Goal: Task Accomplishment & Management: Use online tool/utility

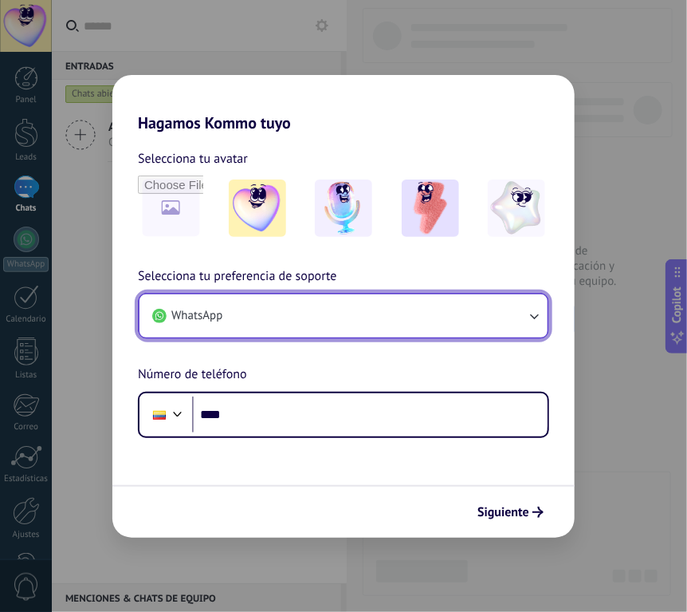
click at [290, 325] on button "WhatsApp" at bounding box center [344, 315] width 408 height 43
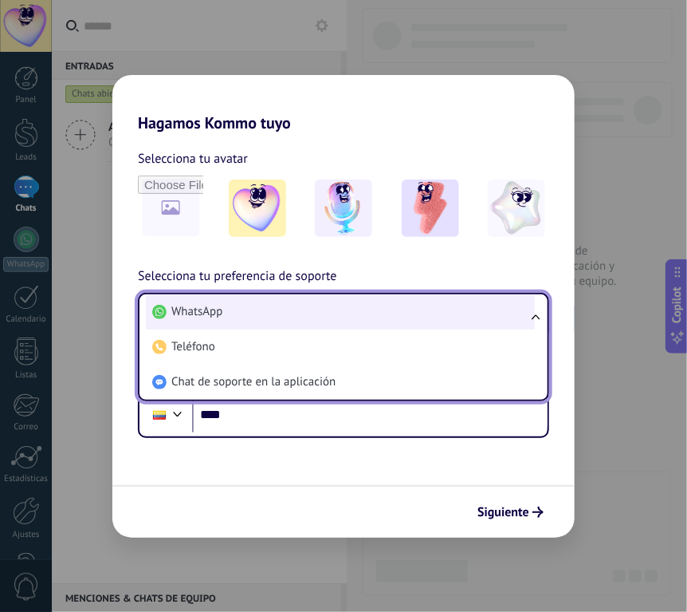
click at [285, 312] on li "WhatsApp" at bounding box center [340, 311] width 389 height 35
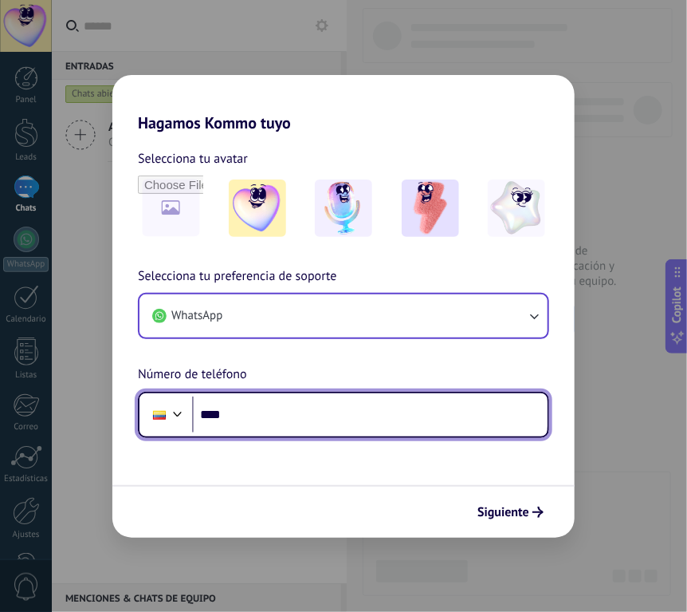
click at [354, 416] on input "****" at bounding box center [370, 414] width 356 height 37
type input "**********"
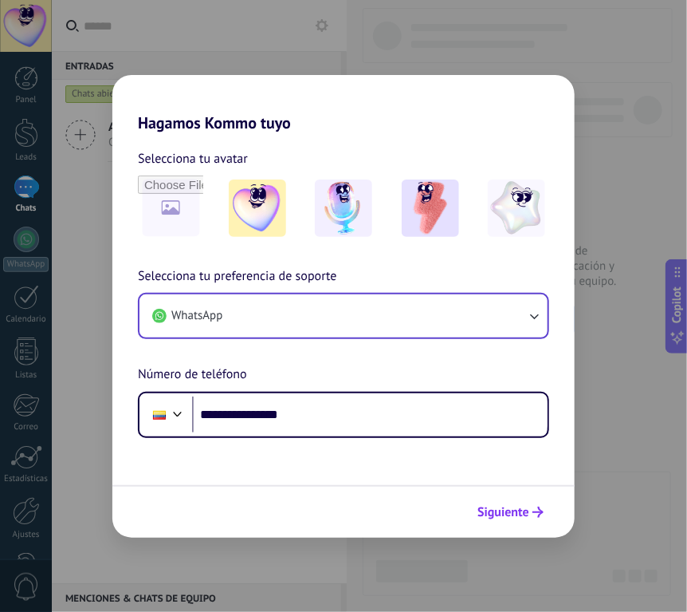
click at [505, 506] on span "Siguiente" at bounding box center [504, 511] width 52 height 11
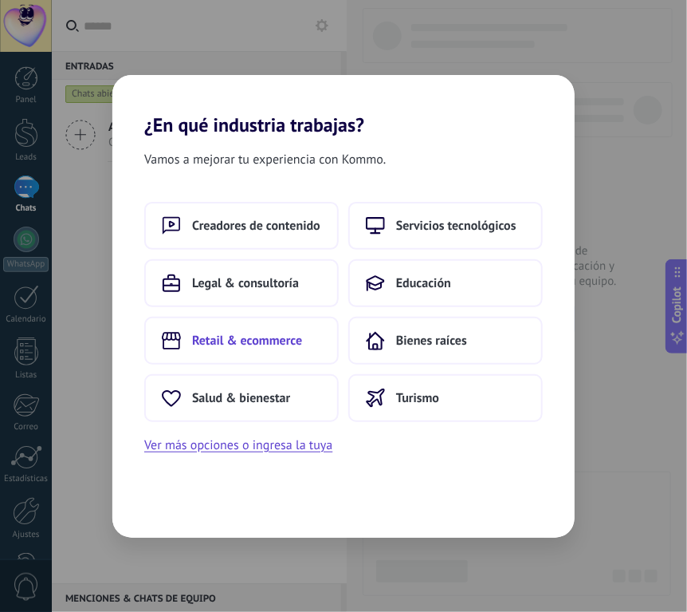
click at [254, 335] on span "Retail & ecommerce" at bounding box center [247, 341] width 110 height 16
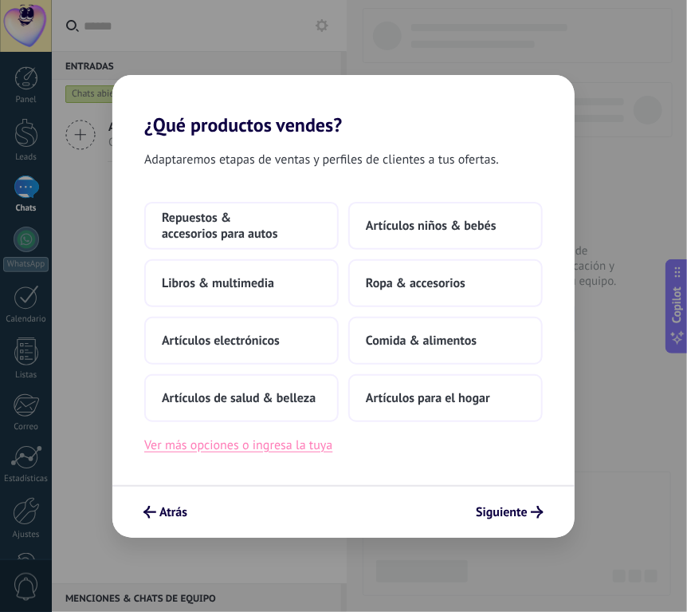
click at [276, 443] on button "Ver más opciones o ingresa la tuya" at bounding box center [238, 445] width 188 height 21
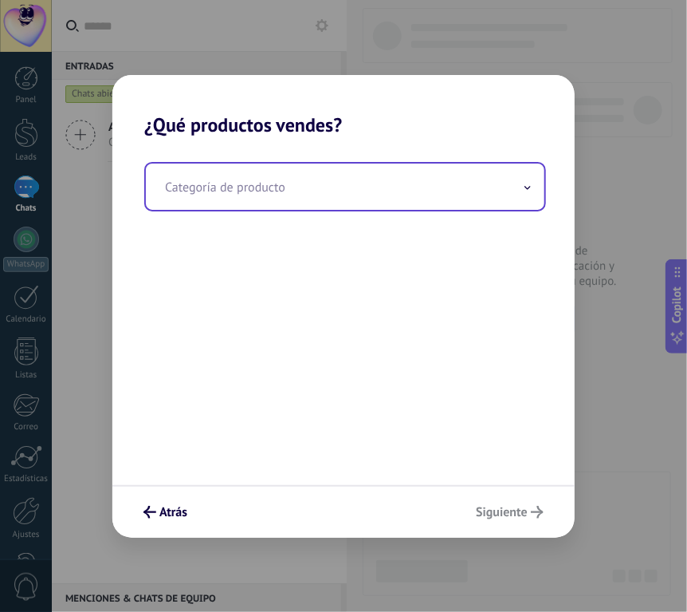
click at [240, 187] on input "text" at bounding box center [345, 186] width 399 height 46
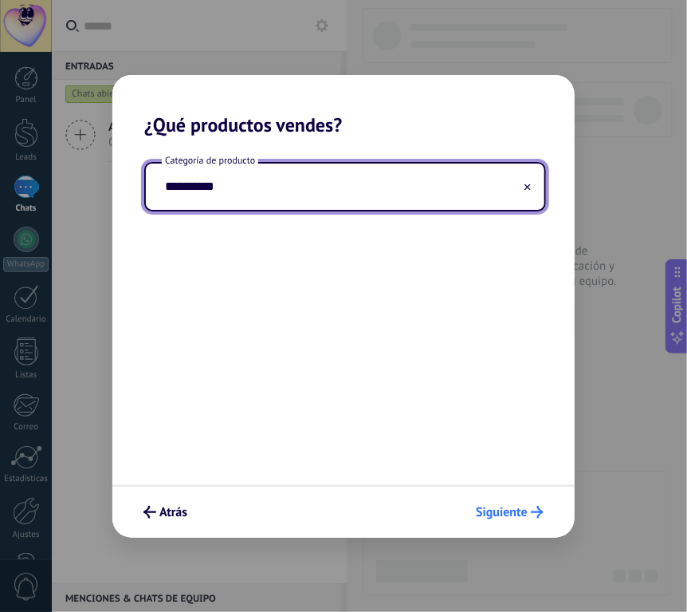
type input "**********"
click at [498, 514] on span "Siguiente" at bounding box center [502, 511] width 52 height 11
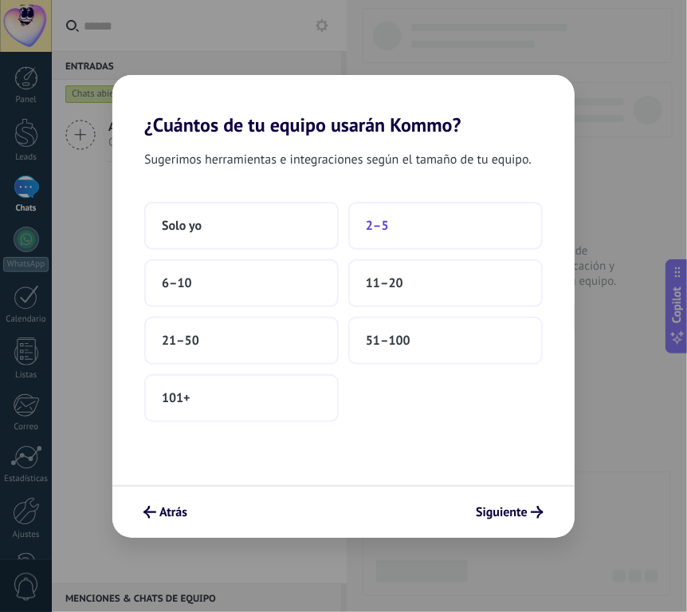
click at [380, 220] on span "2–5" at bounding box center [377, 226] width 23 height 16
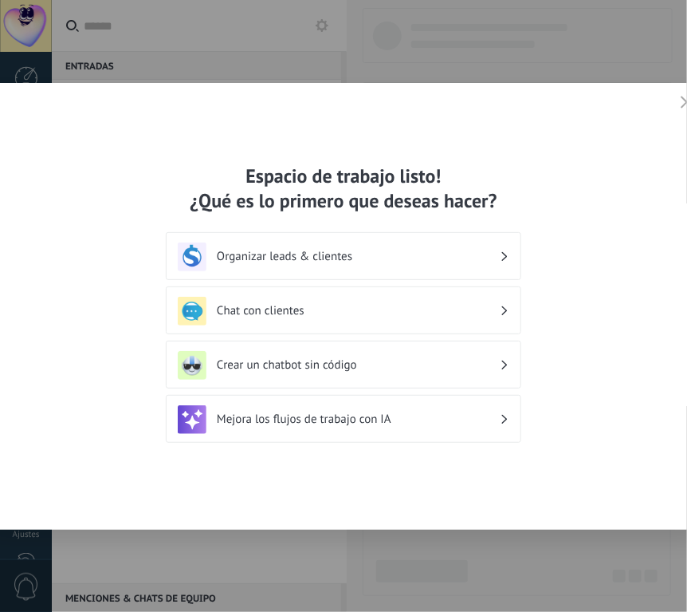
drag, startPoint x: 535, startPoint y: 136, endPoint x: 443, endPoint y: 136, distance: 91.7
click at [443, 136] on div "Espacio de trabajo listo! ¿Qué es lo primero que deseas hacer? Organizar leads …" at bounding box center [344, 306] width 726 height 447
drag, startPoint x: 548, startPoint y: 101, endPoint x: 469, endPoint y: 111, distance: 79.5
click at [493, 104] on div "Espacio de trabajo listo! ¿Qué es lo primero que deseas hacer? Organizar leads …" at bounding box center [344, 306] width 726 height 447
click at [370, 260] on h3 "Organizar leads & clientes" at bounding box center [358, 256] width 283 height 15
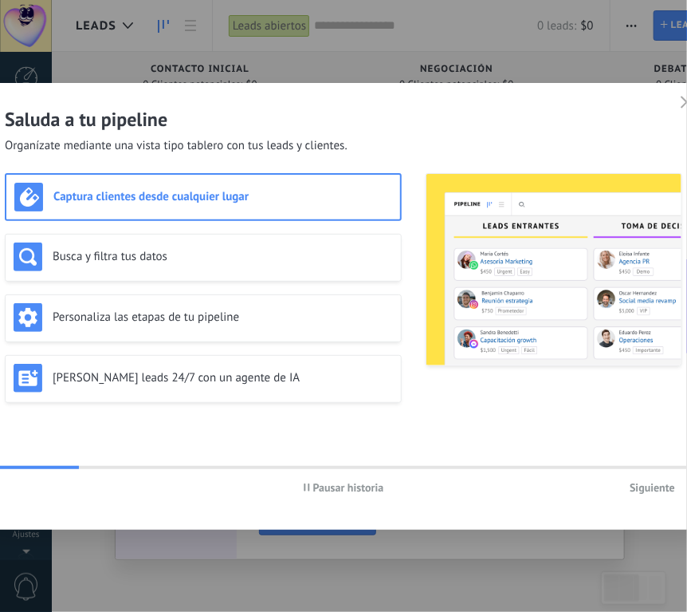
drag, startPoint x: 469, startPoint y: 108, endPoint x: 383, endPoint y: 107, distance: 86.1
click at [383, 107] on h2 "Saluda a tu pipeline" at bounding box center [344, 119] width 678 height 25
click at [686, 103] on use "button" at bounding box center [688, 102] width 12 height 12
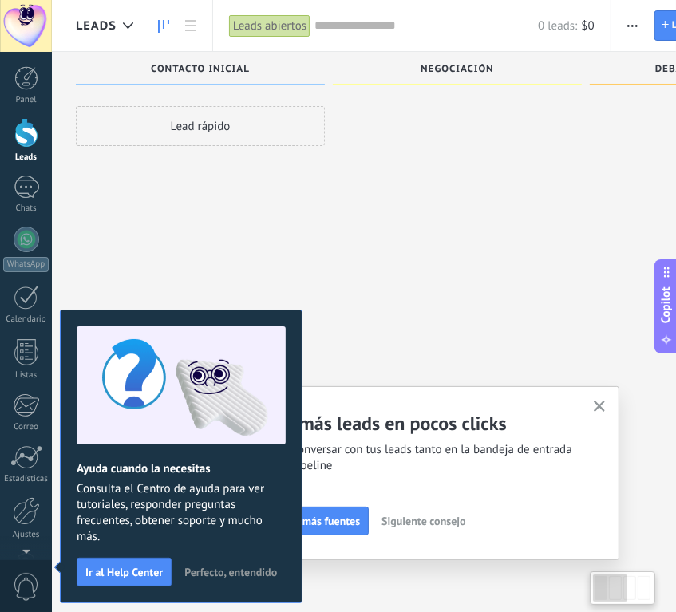
scroll to position [27, 0]
click at [229, 566] on span "Perfecto, entendido" at bounding box center [230, 571] width 93 height 11
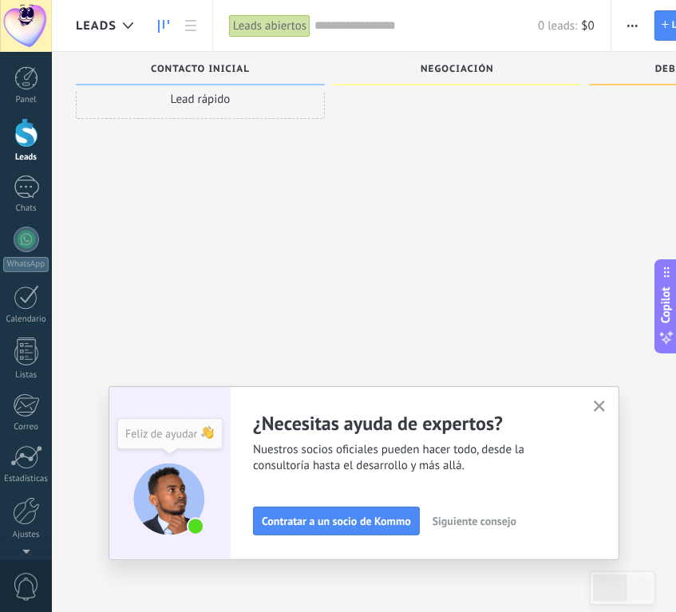
click at [605, 412] on span "button" at bounding box center [599, 407] width 12 height 14
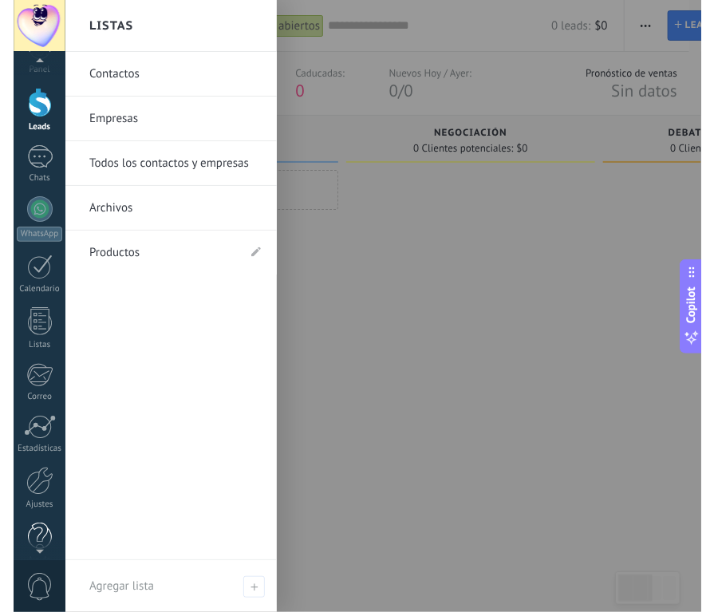
scroll to position [51, 0]
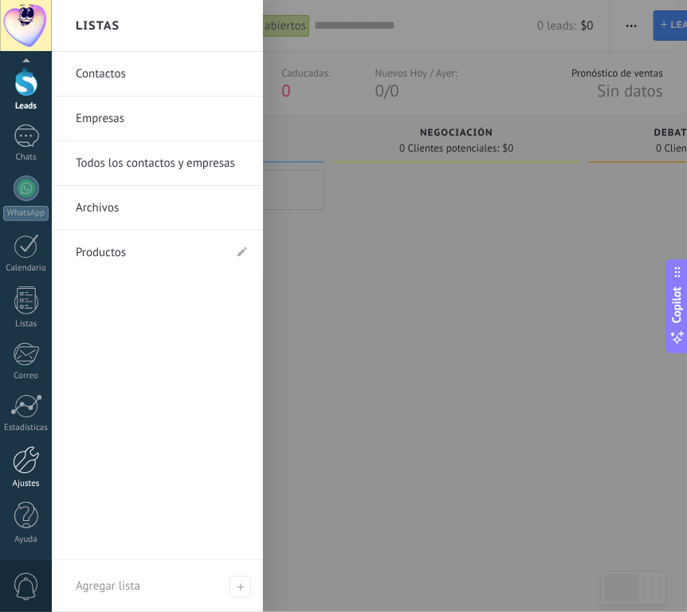
click at [31, 460] on div at bounding box center [26, 460] width 27 height 28
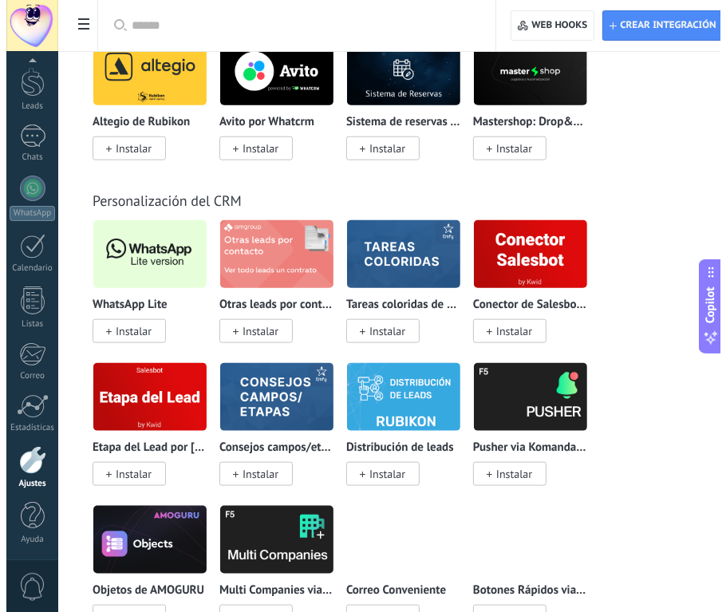
scroll to position [4546, 0]
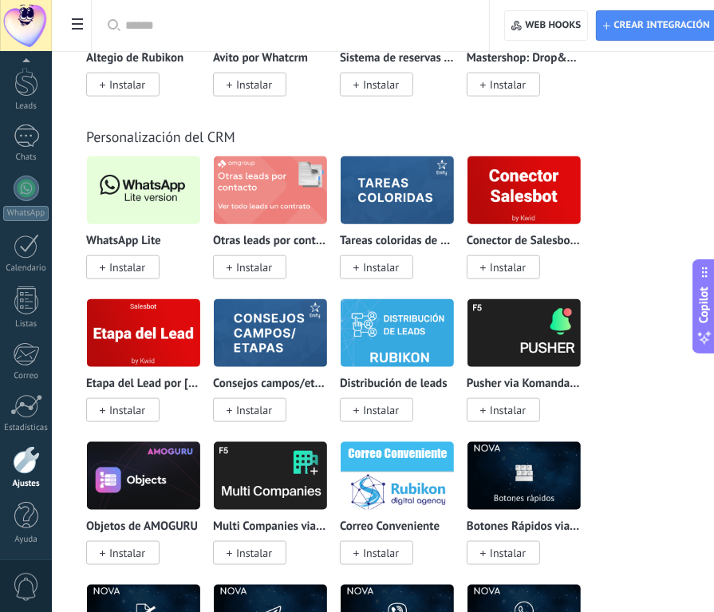
drag, startPoint x: 139, startPoint y: 284, endPoint x: 188, endPoint y: 285, distance: 49.5
click at [188, 275] on div "WhatsApp Lite Instalar" at bounding box center [143, 254] width 115 height 41
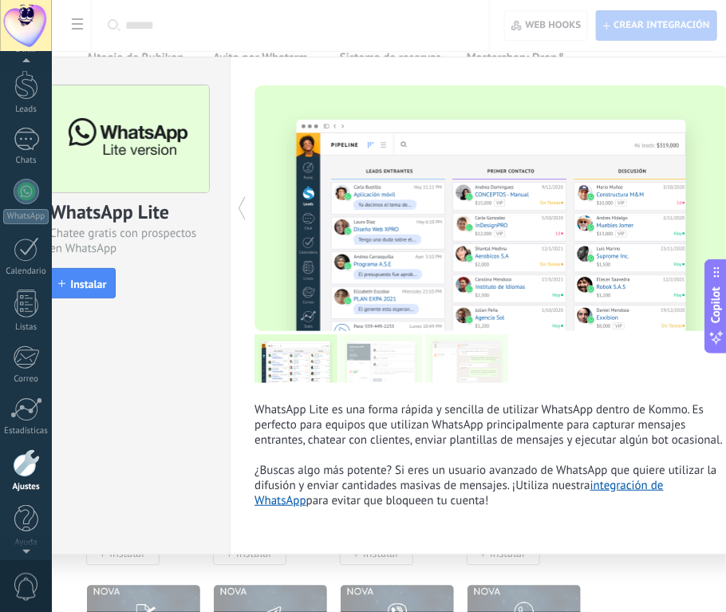
scroll to position [51, 0]
click at [325, 77] on div "WhatsApp Lite es una forma rápida y sencilla de utilizar WhatsApp dentro de Kom…" at bounding box center [491, 306] width 523 height 498
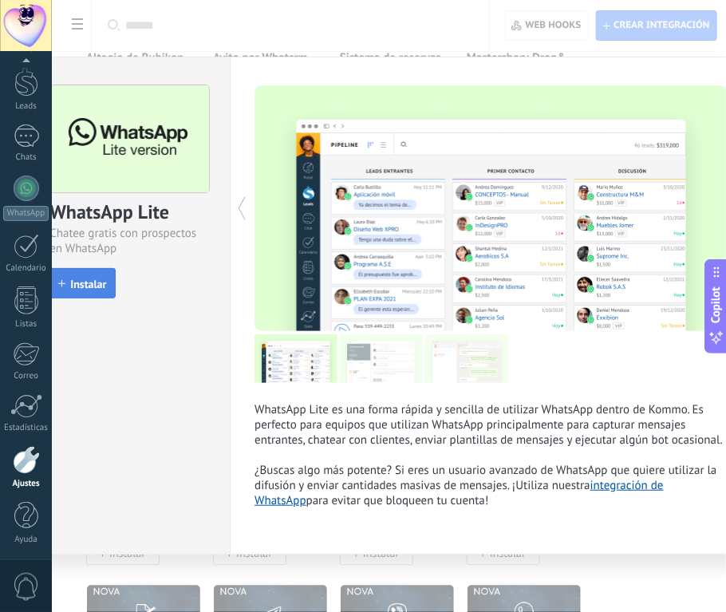
click at [93, 281] on span "Instalar" at bounding box center [88, 283] width 36 height 11
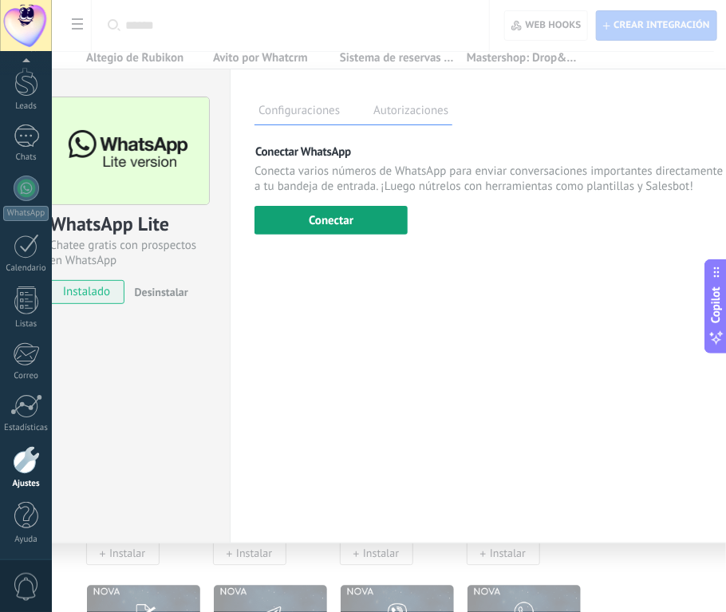
click at [340, 213] on button "Conectar" at bounding box center [330, 220] width 153 height 29
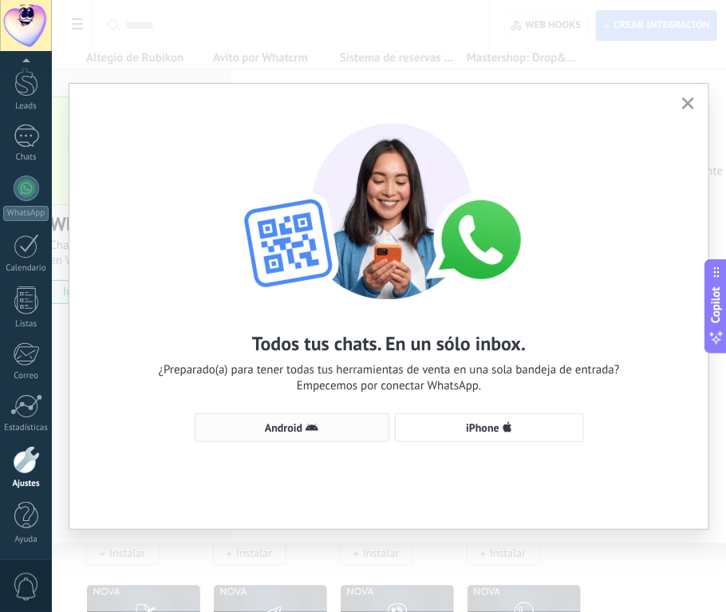
click at [284, 431] on span "Android" at bounding box center [283, 427] width 37 height 11
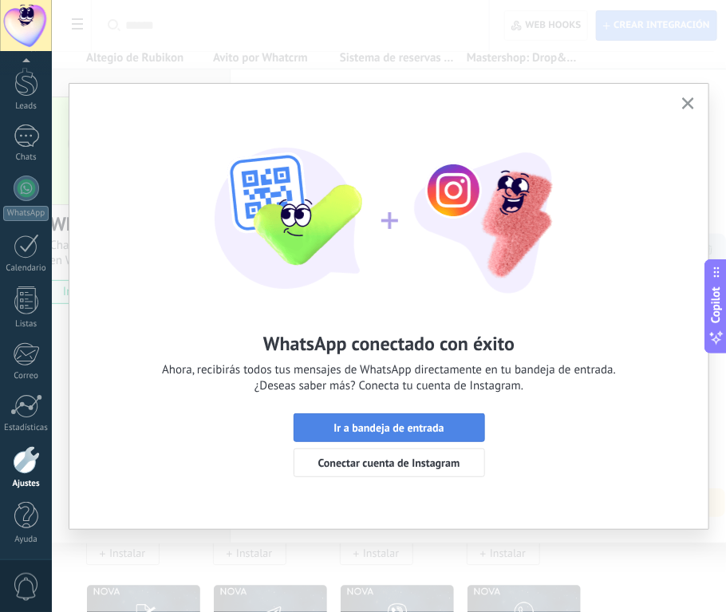
click at [381, 423] on span "Ir a bandeja de entrada" at bounding box center [389, 427] width 110 height 11
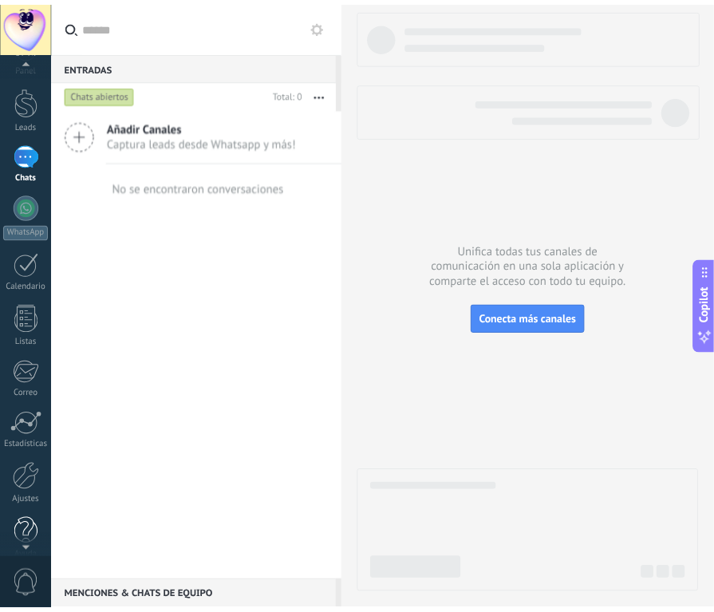
scroll to position [51, 0]
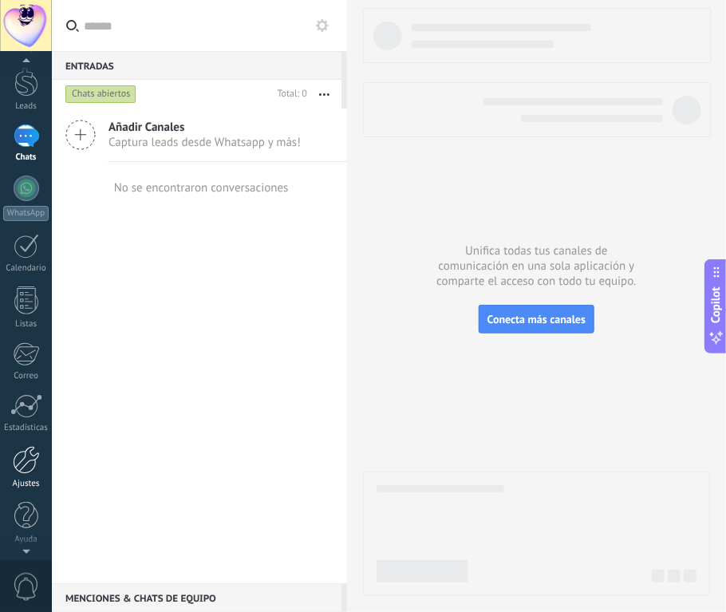
click at [19, 456] on div at bounding box center [26, 460] width 27 height 28
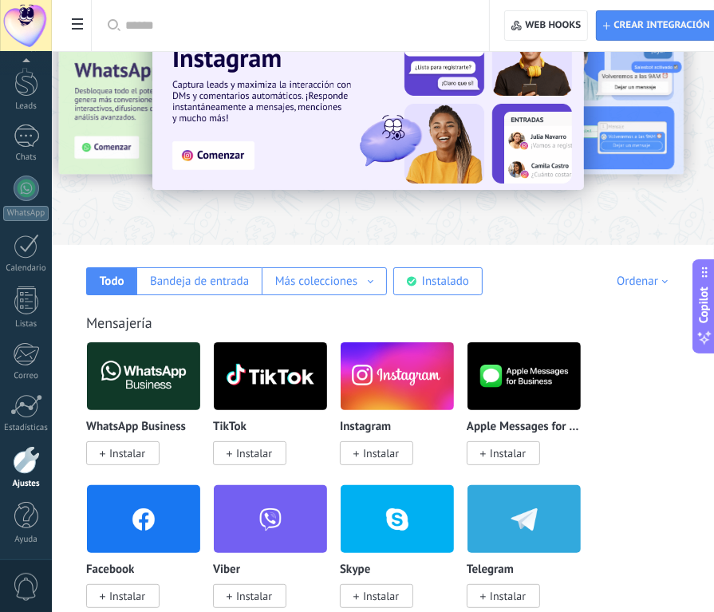
scroll to position [160, 0]
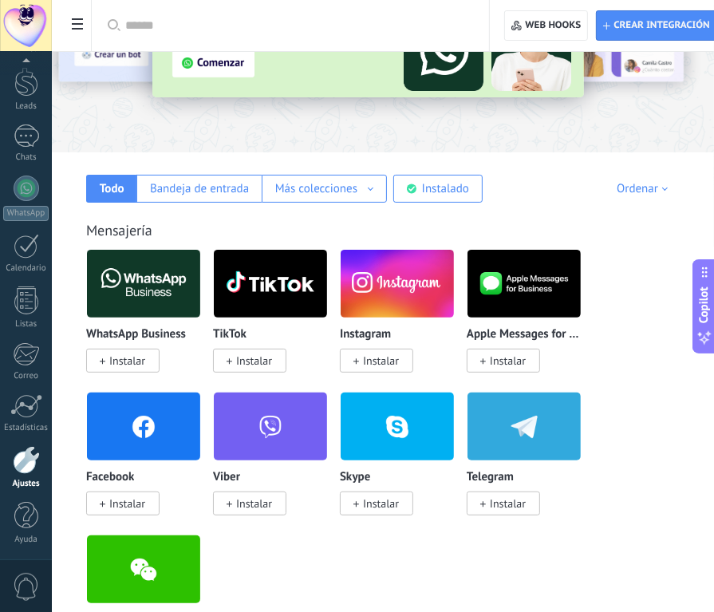
click at [530, 206] on div "Mensajería WhatsApp Business Instalar TikTok Instalar Instagram Instalar Apple …" at bounding box center [383, 423] width 630 height 468
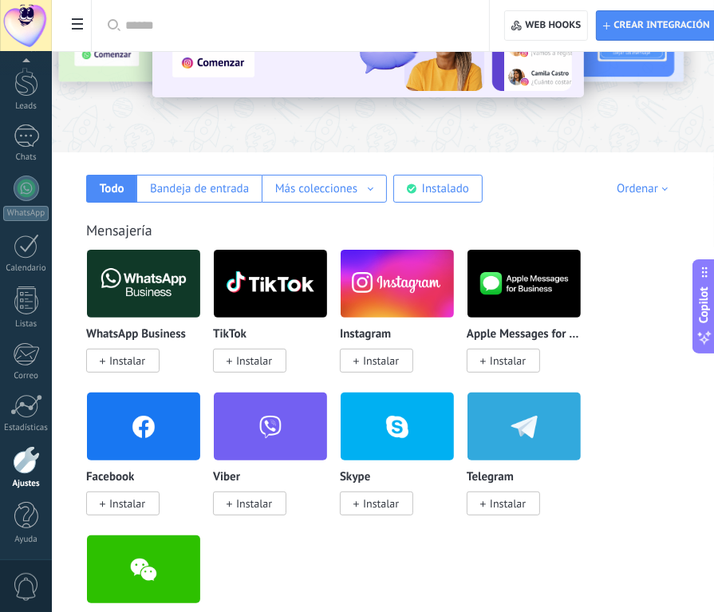
click at [33, 466] on div at bounding box center [26, 460] width 27 height 28
click at [29, 140] on div at bounding box center [27, 135] width 26 height 23
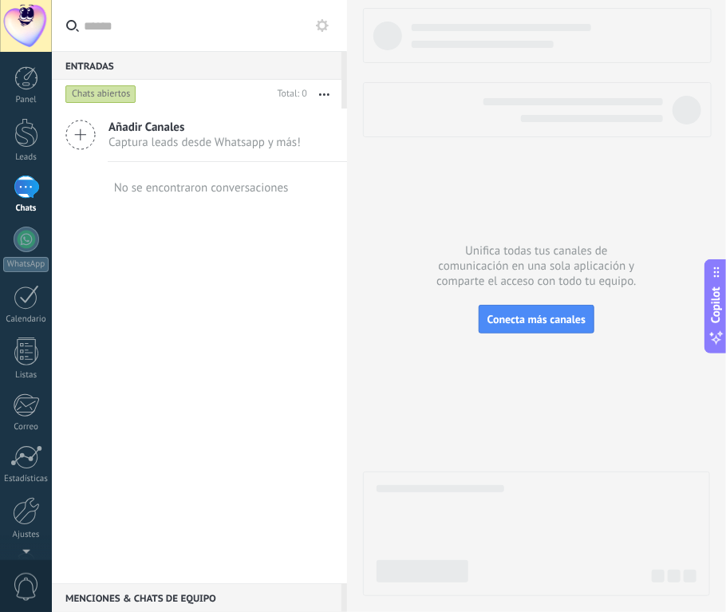
click at [126, 260] on div "Añadir Canales Captura leads desde Whatsapp y más! No se encontraron conversaci…" at bounding box center [199, 345] width 295 height 475
click at [163, 247] on div "Añadir Canales Captura leads desde Whatsapp y más! No se encontraron conversaci…" at bounding box center [199, 345] width 295 height 475
click at [23, 513] on div at bounding box center [26, 511] width 27 height 28
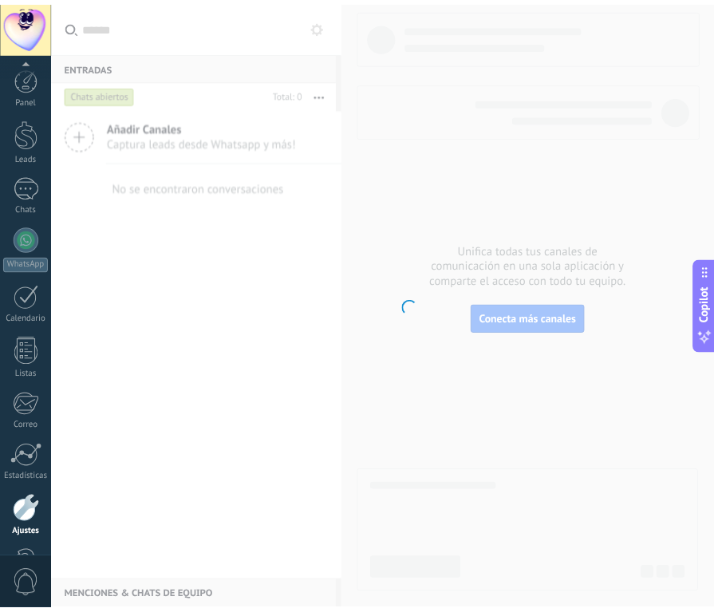
scroll to position [51, 0]
